Goal: Task Accomplishment & Management: Manage account settings

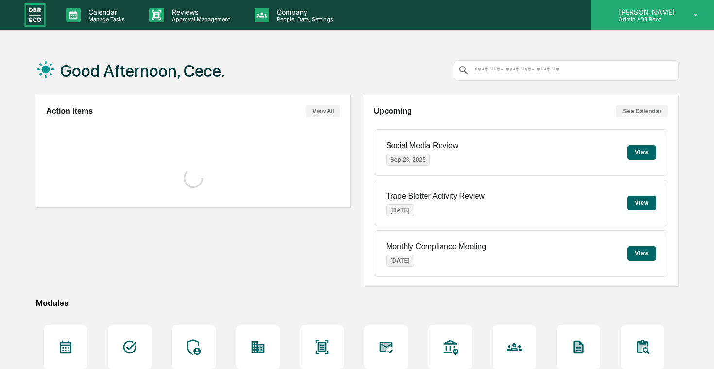
click at [660, 27] on div "[PERSON_NAME] Admin • DB Root" at bounding box center [651, 15] width 123 height 30
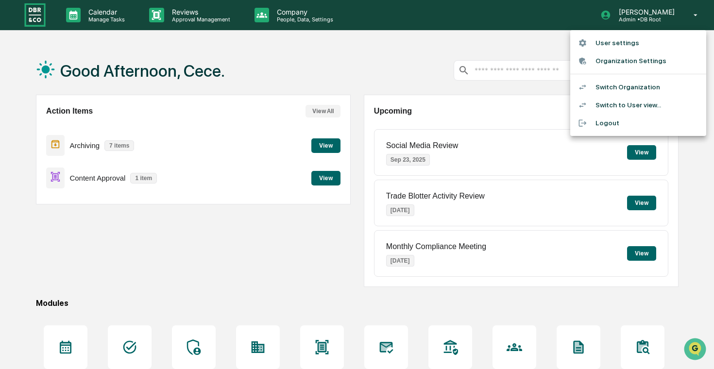
click at [648, 58] on li "Organization Settings" at bounding box center [638, 61] width 136 height 18
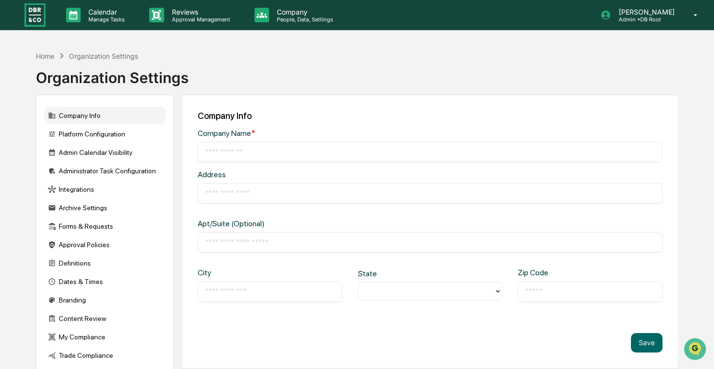
type input "*******"
type input "**********"
type input "*****"
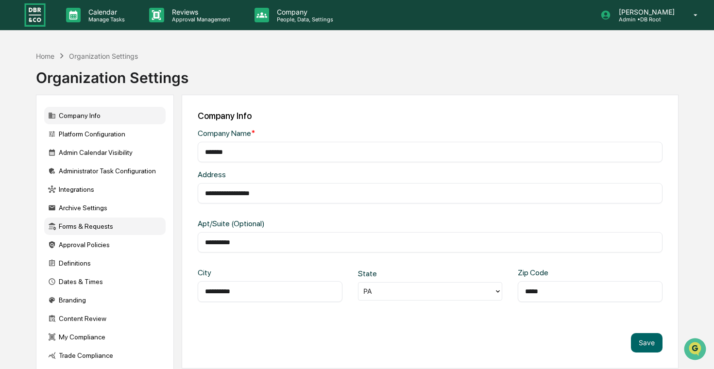
click at [82, 225] on div "Forms & Requests" at bounding box center [104, 225] width 121 height 17
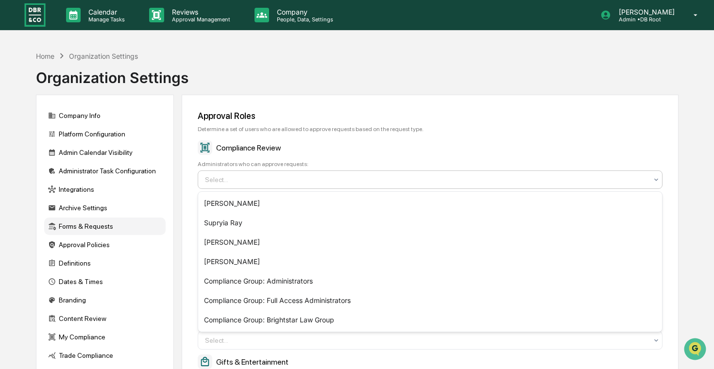
click at [256, 181] on div at bounding box center [426, 180] width 442 height 10
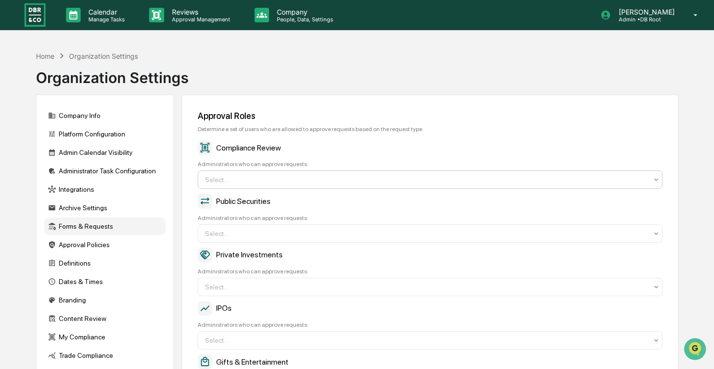
click at [278, 180] on div at bounding box center [426, 180] width 442 height 10
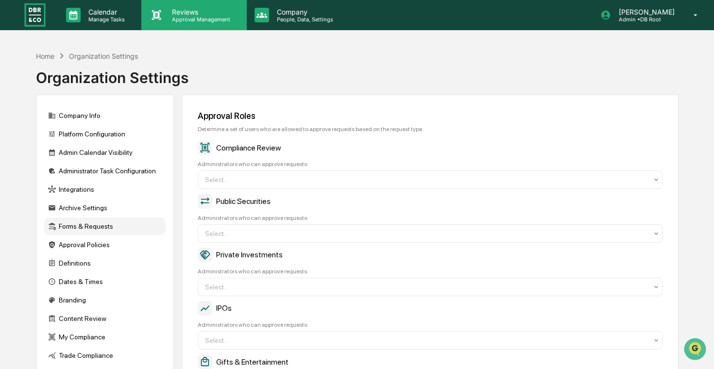
click at [215, 11] on p "Reviews" at bounding box center [199, 12] width 71 height 8
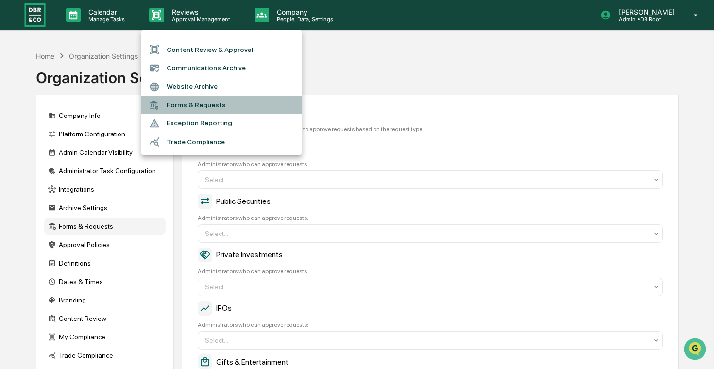
click at [207, 106] on li "Forms & Requests" at bounding box center [221, 105] width 160 height 18
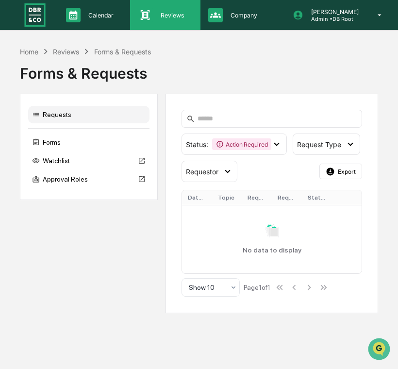
click at [160, 27] on div "Reviews Approval Management" at bounding box center [165, 15] width 70 height 30
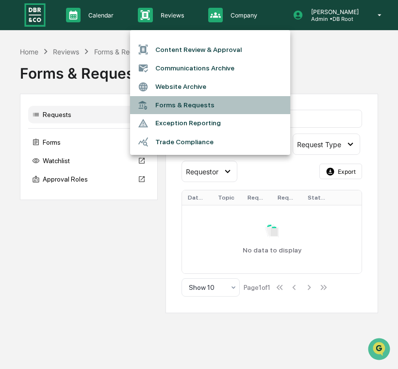
click at [183, 101] on li "Forms & Requests" at bounding box center [210, 105] width 160 height 18
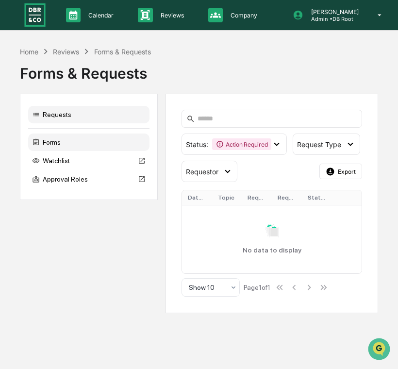
click at [91, 140] on div "Forms" at bounding box center [88, 141] width 121 height 17
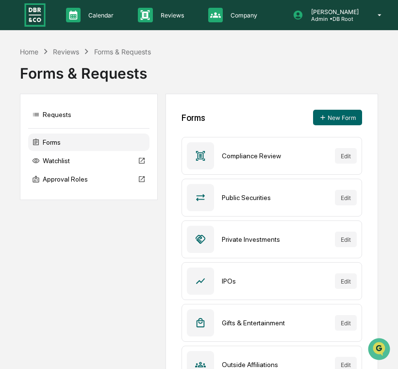
click at [54, 13] on link at bounding box center [40, 15] width 35 height 30
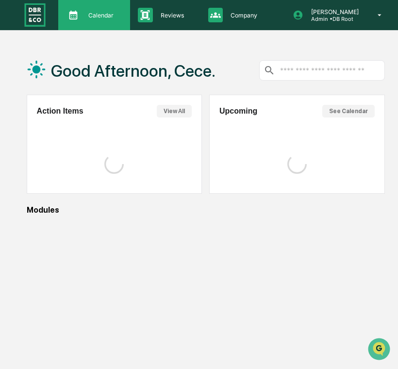
click at [86, 14] on p "Calendar" at bounding box center [100, 15] width 38 height 7
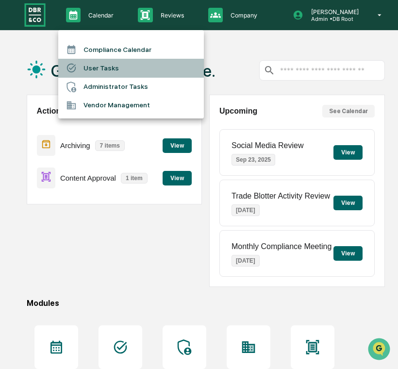
click at [108, 70] on li "User Tasks" at bounding box center [131, 68] width 146 height 18
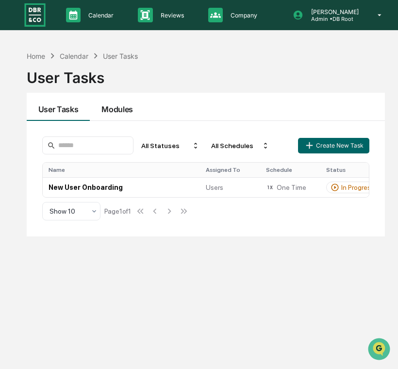
click at [134, 115] on button "Modules" at bounding box center [117, 107] width 55 height 28
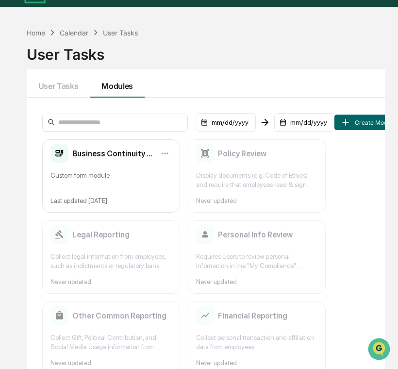
scroll to position [46, 0]
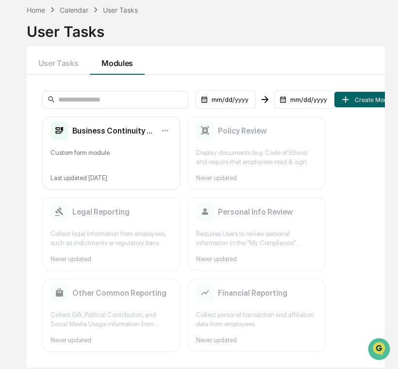
click at [230, 324] on div "Collect personal transaction and affiliation data from employees." at bounding box center [256, 319] width 121 height 18
click at [211, 294] on icon at bounding box center [205, 292] width 18 height 19
click at [62, 62] on button "User Tasks" at bounding box center [59, 61] width 64 height 28
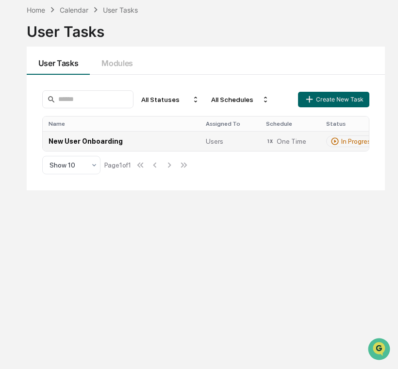
click at [137, 150] on td "New User Onboarding" at bounding box center [121, 141] width 157 height 20
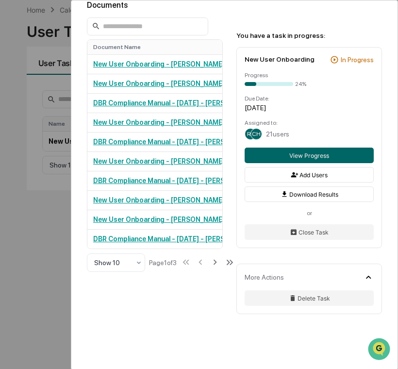
scroll to position [46, 1]
click at [23, 231] on div "User Tasks New User Onboarding New User Onboarding Active Welcome to Greenboard…" at bounding box center [199, 184] width 398 height 369
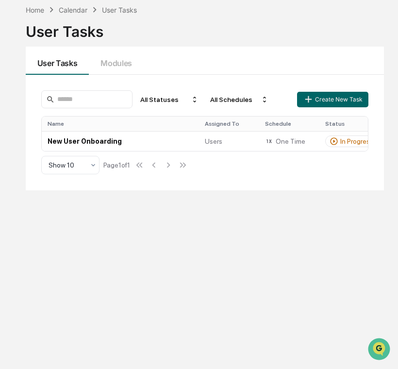
scroll to position [0, 1]
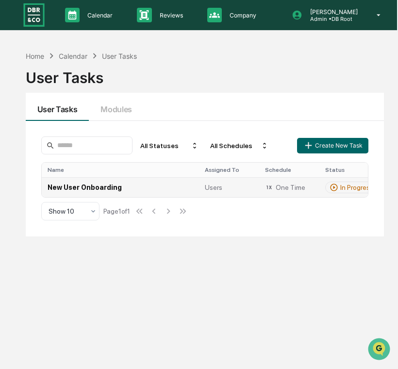
click at [142, 197] on td "New User Onboarding" at bounding box center [120, 187] width 157 height 20
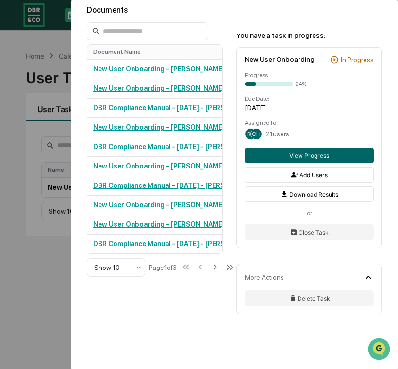
scroll to position [511, 0]
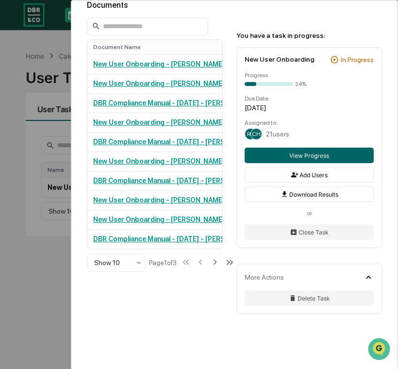
click at [2, 74] on div "User Tasks New User Onboarding New User Onboarding Active Welcome to Greenboard…" at bounding box center [199, 184] width 398 height 369
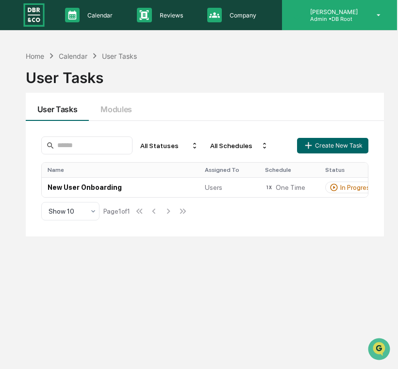
click at [370, 18] on div "[PERSON_NAME] Admin • DB Root" at bounding box center [339, 15] width 115 height 30
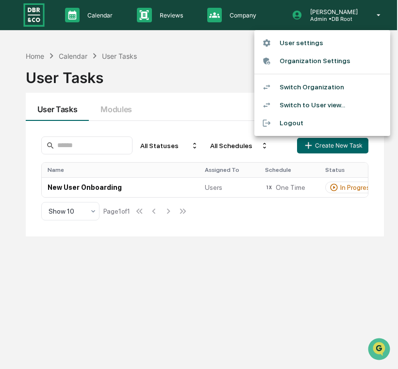
click at [299, 82] on li "Switch Organization" at bounding box center [322, 87] width 136 height 18
